Goal: Information Seeking & Learning: Learn about a topic

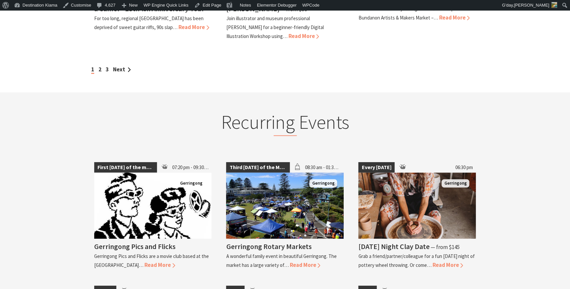
scroll to position [721, 0]
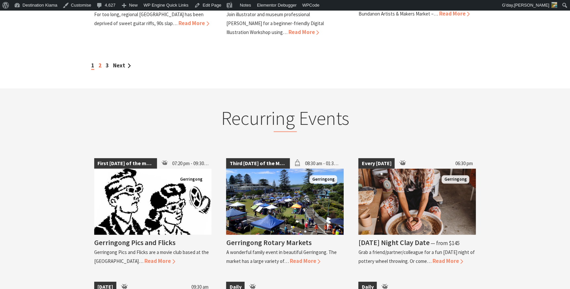
click at [100, 64] on link "2" at bounding box center [99, 65] width 3 height 7
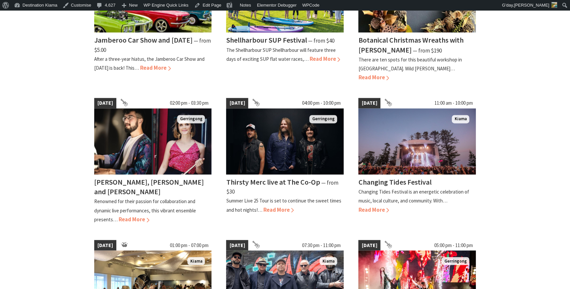
scroll to position [420, 0]
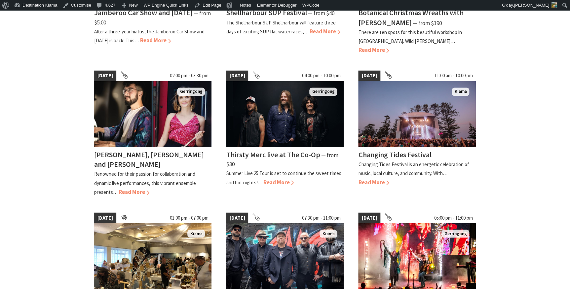
click at [538, 146] on section "05 Oct 25 12:00 pm - 05:00 pm Kiama The Social ⁠— from $25 Welcome to The Socia…" at bounding box center [285, 81] width 570 height 617
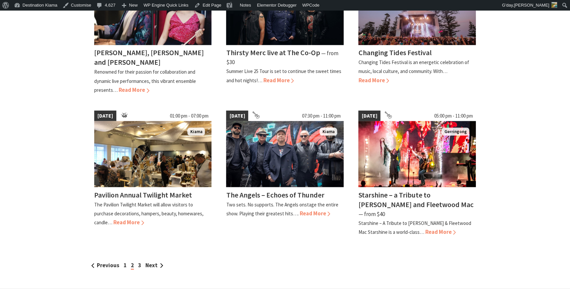
scroll to position [541, 0]
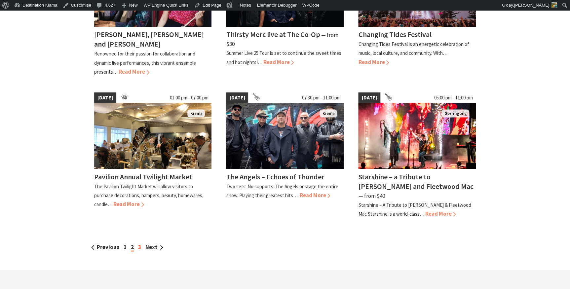
click at [139, 243] on link "3" at bounding box center [139, 246] width 3 height 7
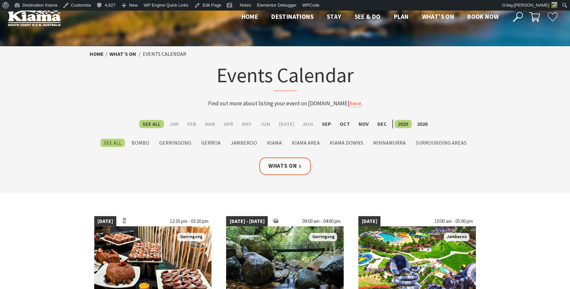
click at [79, 98] on section "Home What’s On Events Calendar Events Calendar Find out more about listing your…" at bounding box center [285, 119] width 570 height 147
